Goal: Task Accomplishment & Management: Manage account settings

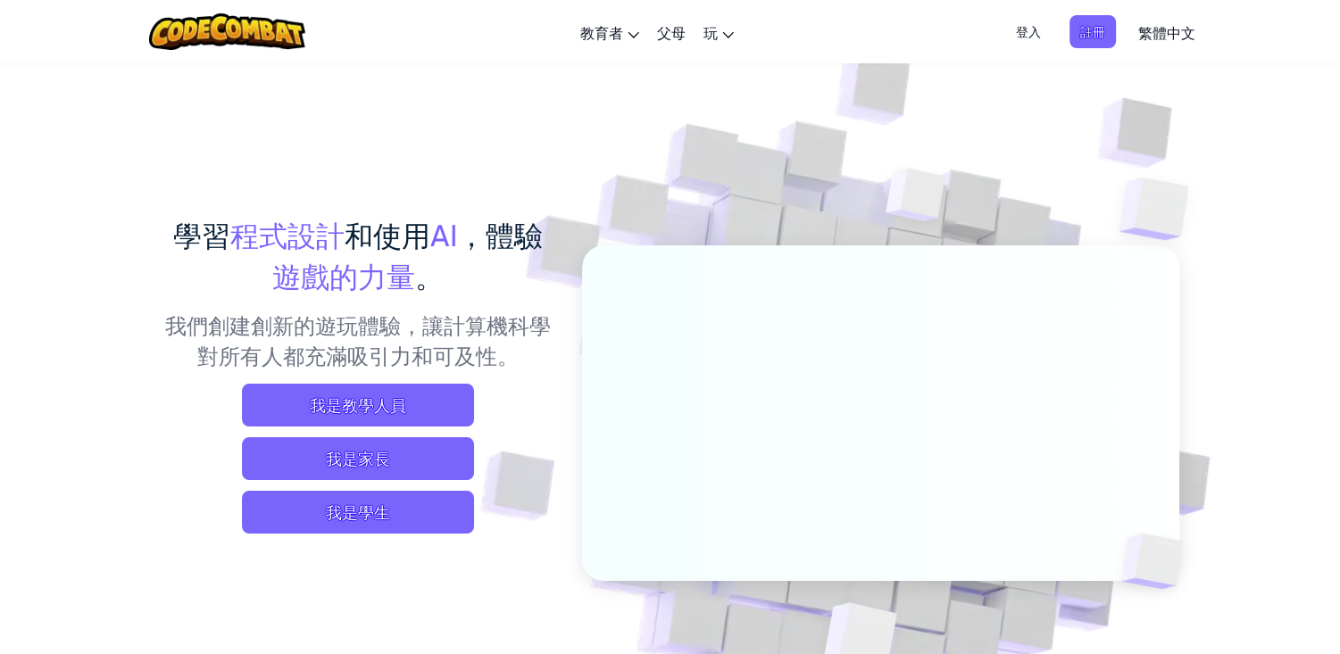
click at [1021, 38] on span "登入" at bounding box center [1028, 31] width 46 height 33
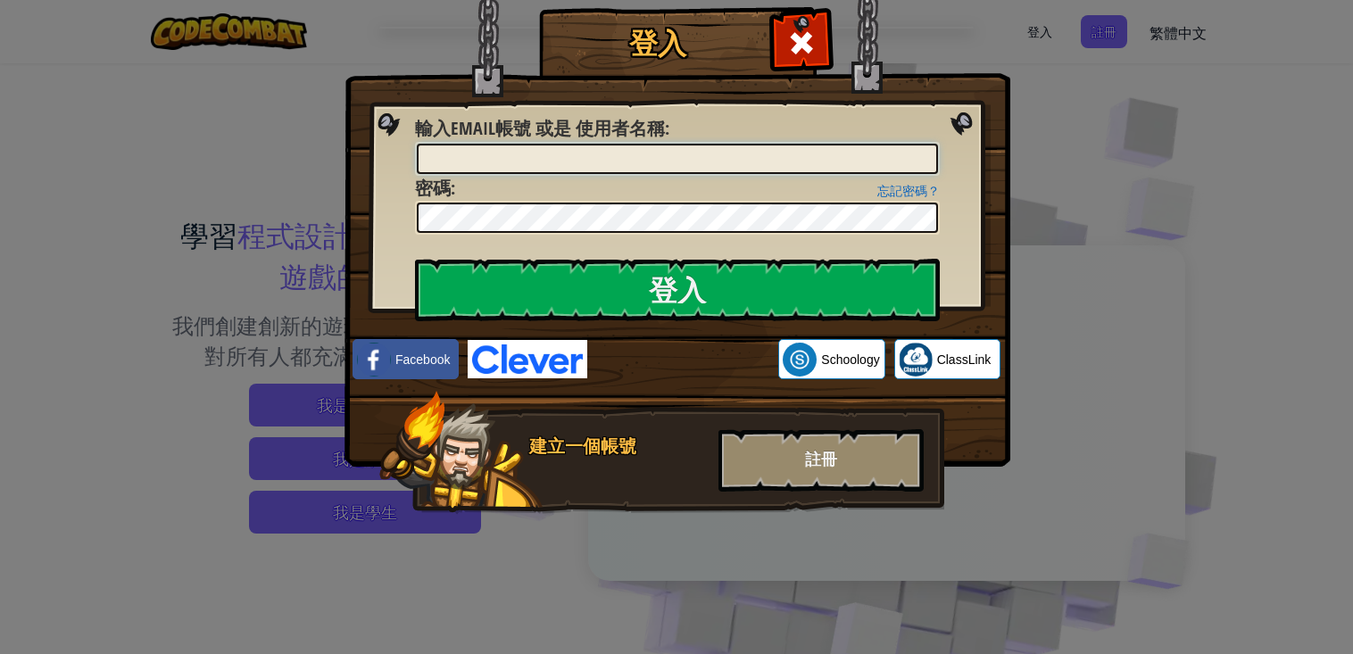
click at [591, 170] on input "輸入Email帳號 或是 使用者名稱 :" at bounding box center [677, 159] width 521 height 30
click at [1002, 154] on img at bounding box center [678, 207] width 666 height 520
click at [625, 159] on input "輸入Email帳號 或是 使用者名稱 :" at bounding box center [677, 159] width 521 height 30
paste input "[EMAIL_ADDRESS][DOMAIN_NAME]"
type input "[EMAIL_ADDRESS][DOMAIN_NAME]"
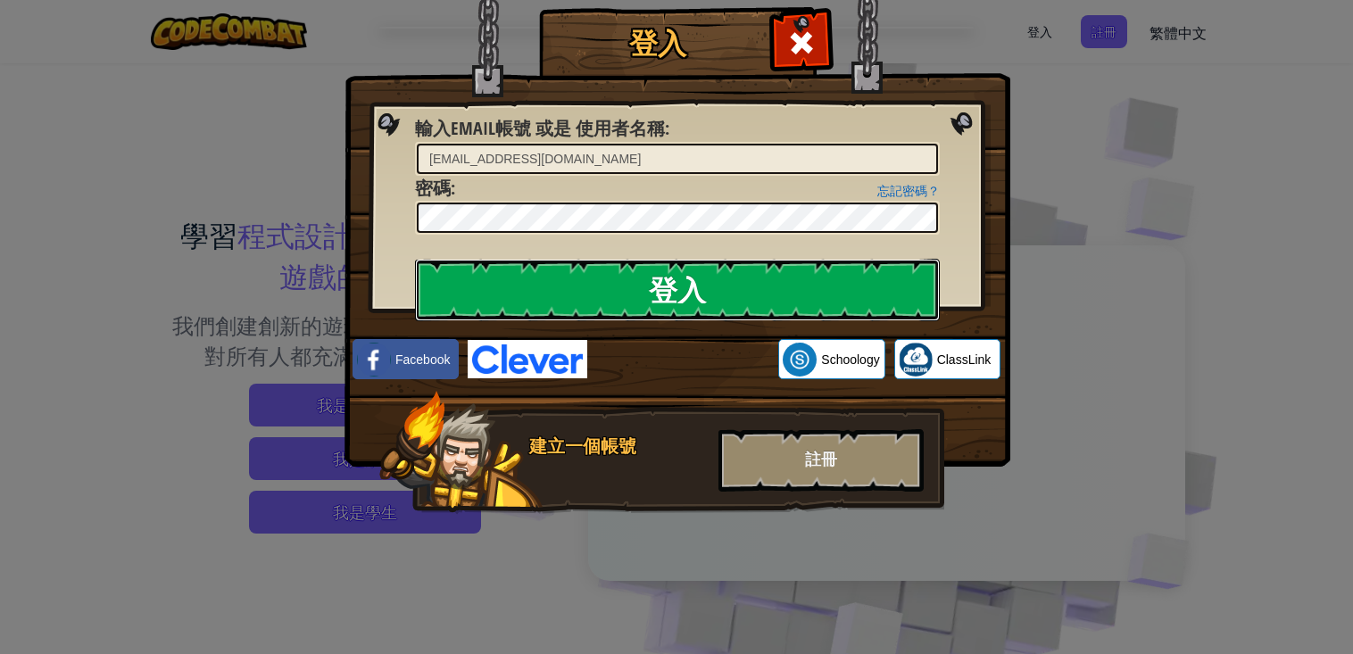
click at [655, 295] on input "登入" at bounding box center [677, 290] width 525 height 62
